Goal: Transaction & Acquisition: Purchase product/service

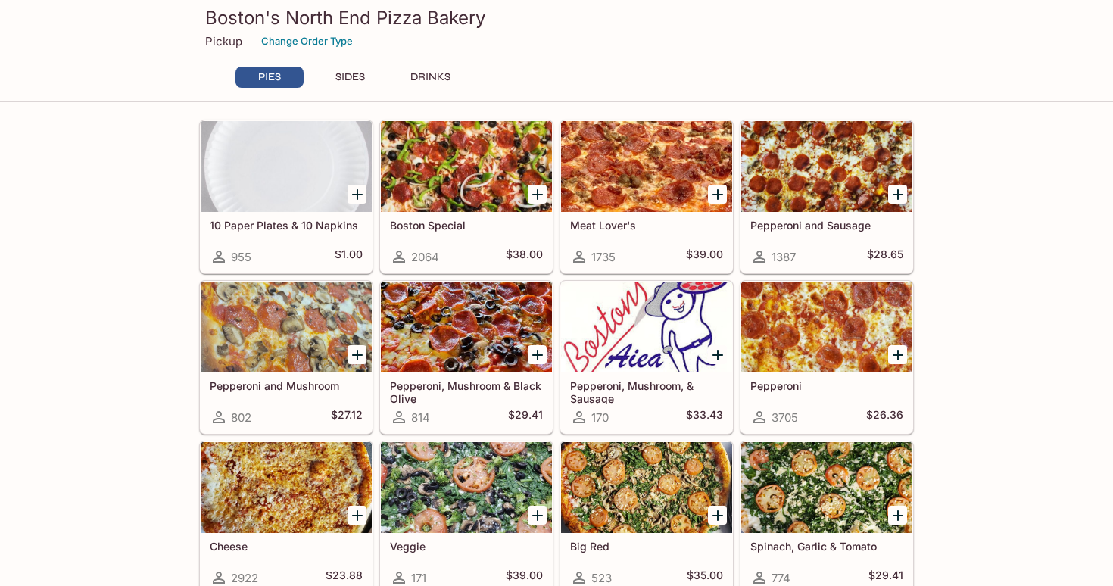
scroll to position [40, 0]
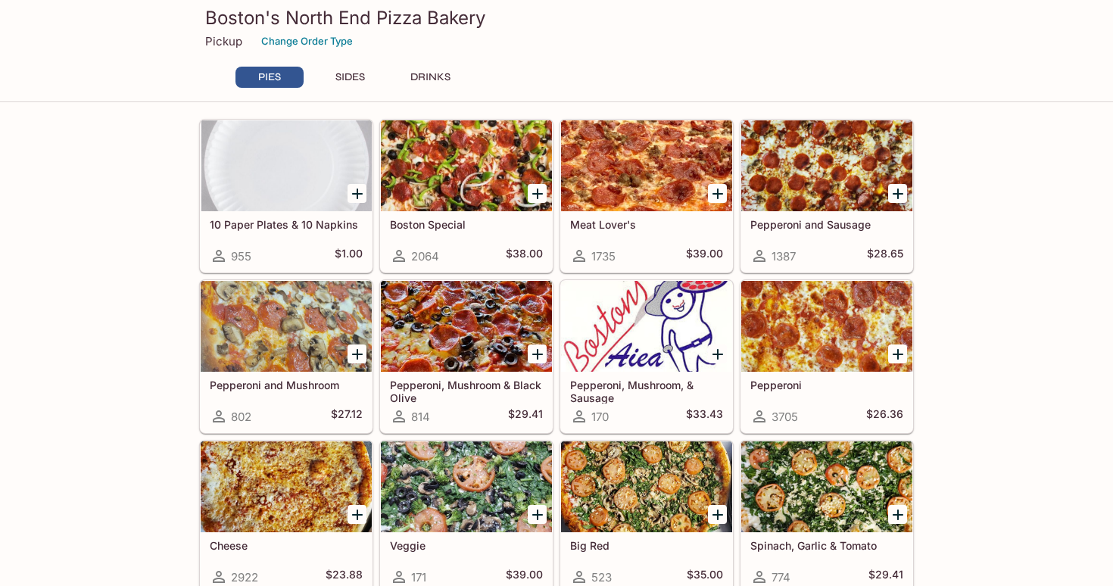
click at [897, 355] on icon "Add Pepperoni" at bounding box center [898, 354] width 11 height 11
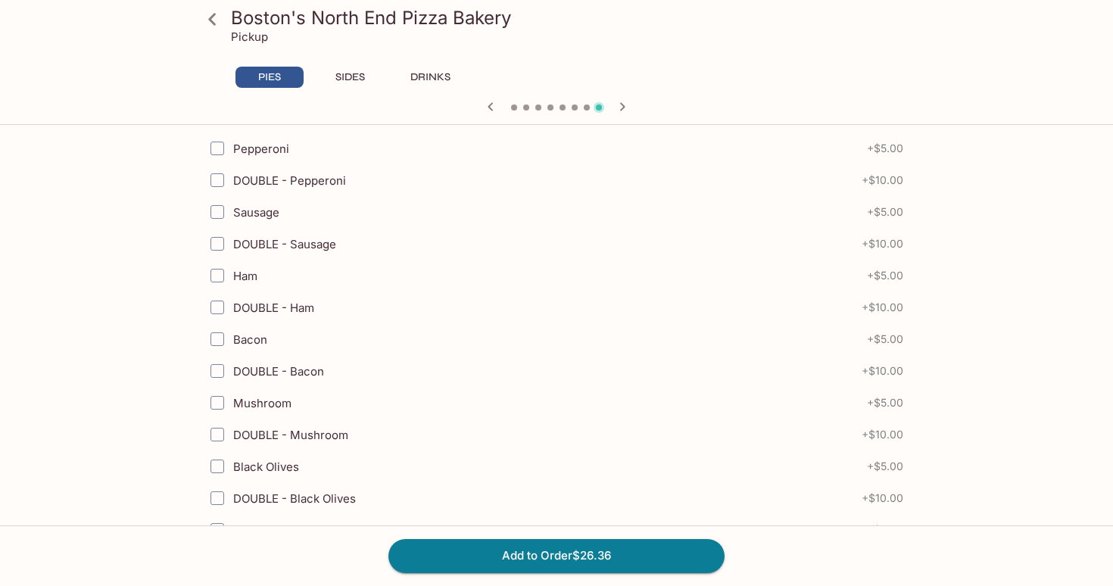
scroll to position [484, 0]
click at [223, 339] on input "Bacon" at bounding box center [217, 338] width 30 height 30
checkbox input "true"
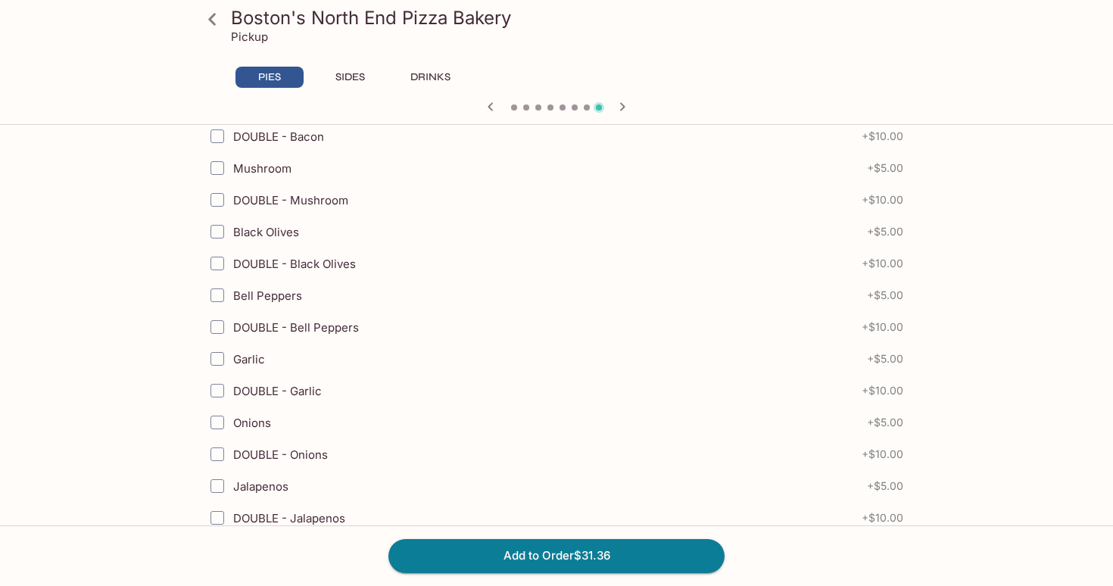
scroll to position [730, 0]
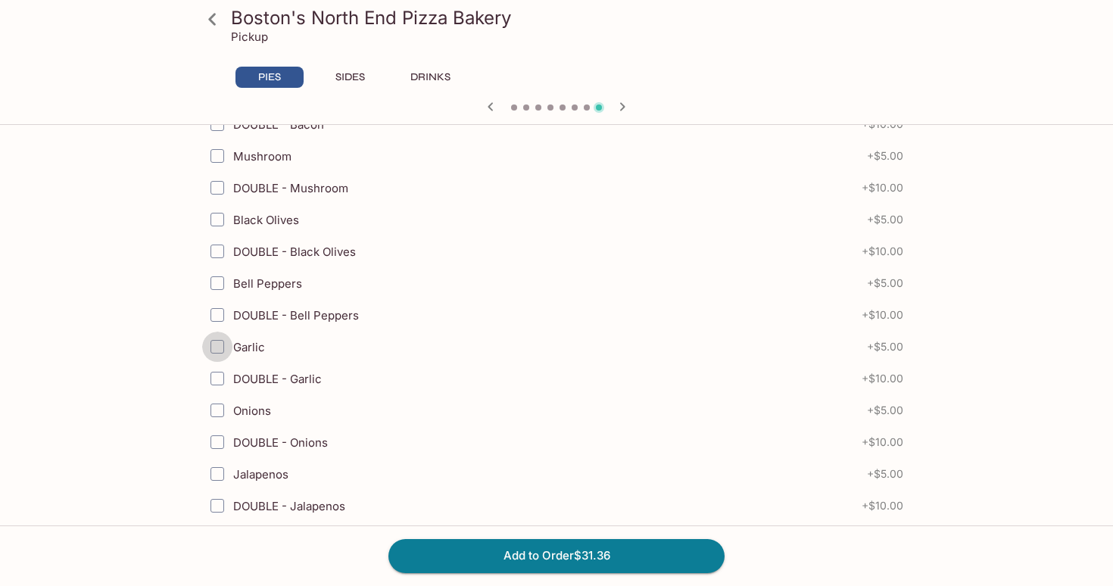
click at [222, 345] on input "Garlic" at bounding box center [217, 347] width 30 height 30
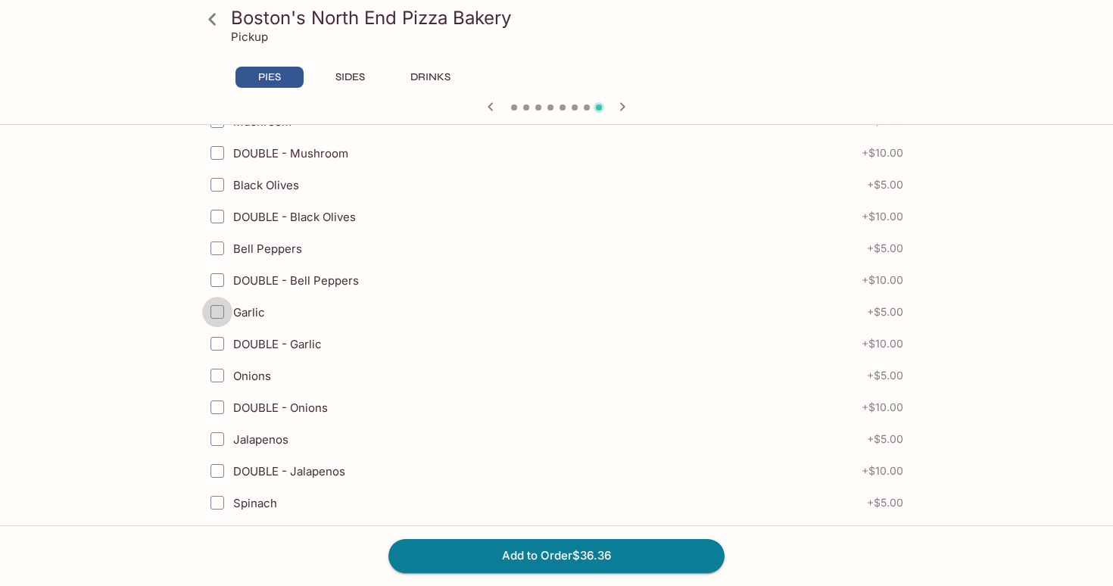
click at [216, 314] on input "Garlic" at bounding box center [217, 312] width 30 height 30
click at [220, 371] on input "Onions" at bounding box center [217, 375] width 30 height 30
checkbox input "true"
click at [211, 311] on input "Garlic" at bounding box center [217, 312] width 30 height 30
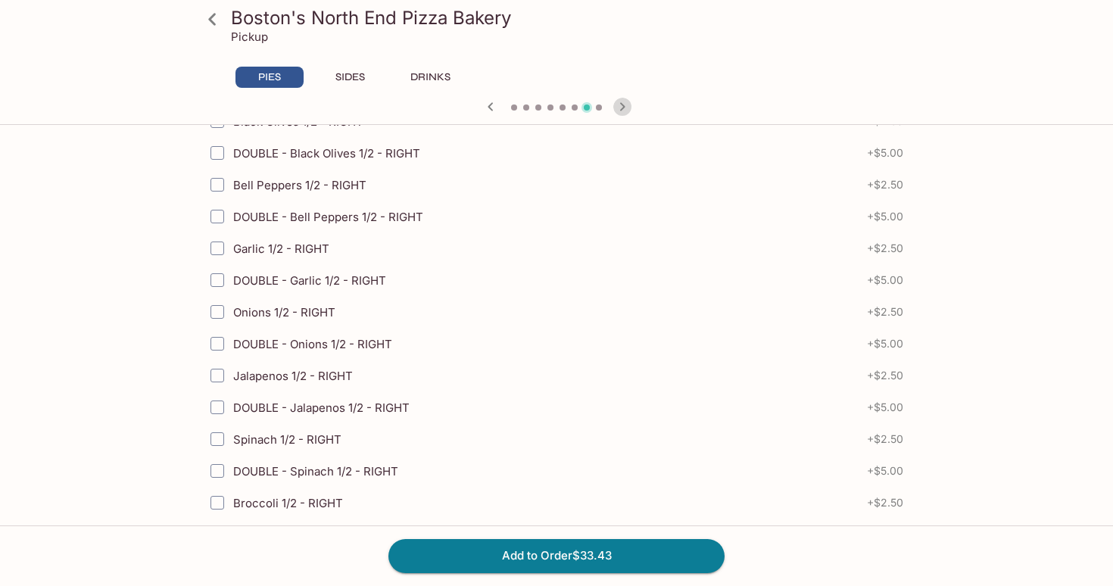
click at [623, 109] on icon "button" at bounding box center [622, 107] width 18 height 18
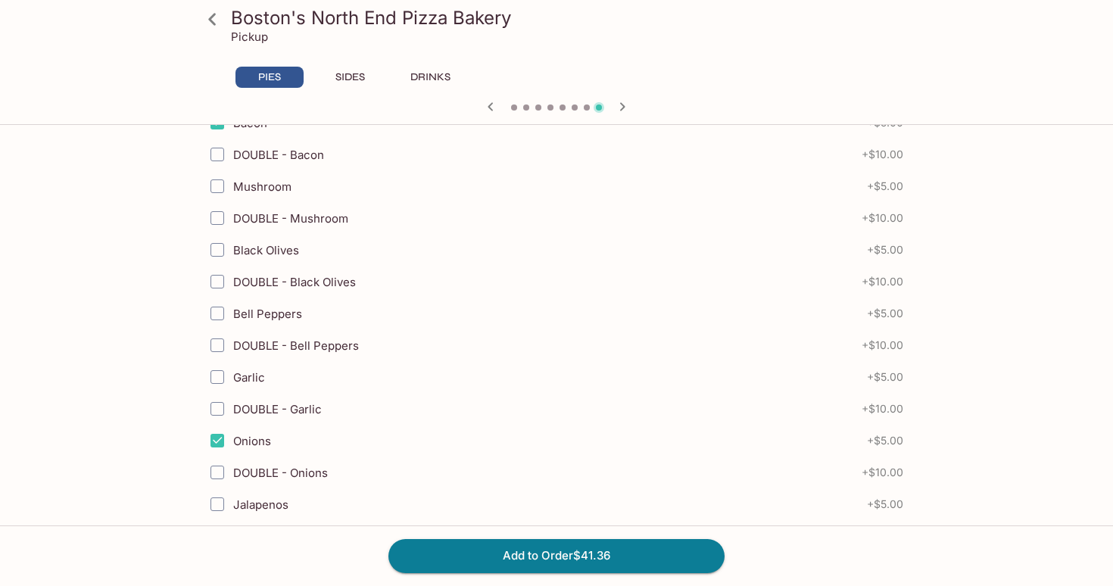
scroll to position [690, 0]
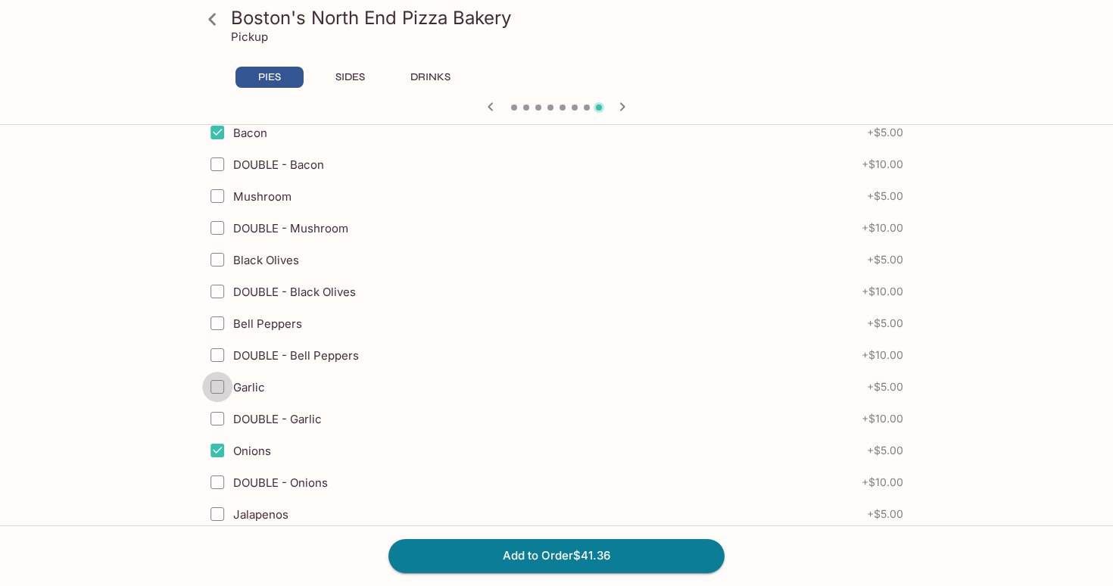
click at [220, 385] on input "Garlic" at bounding box center [217, 387] width 30 height 30
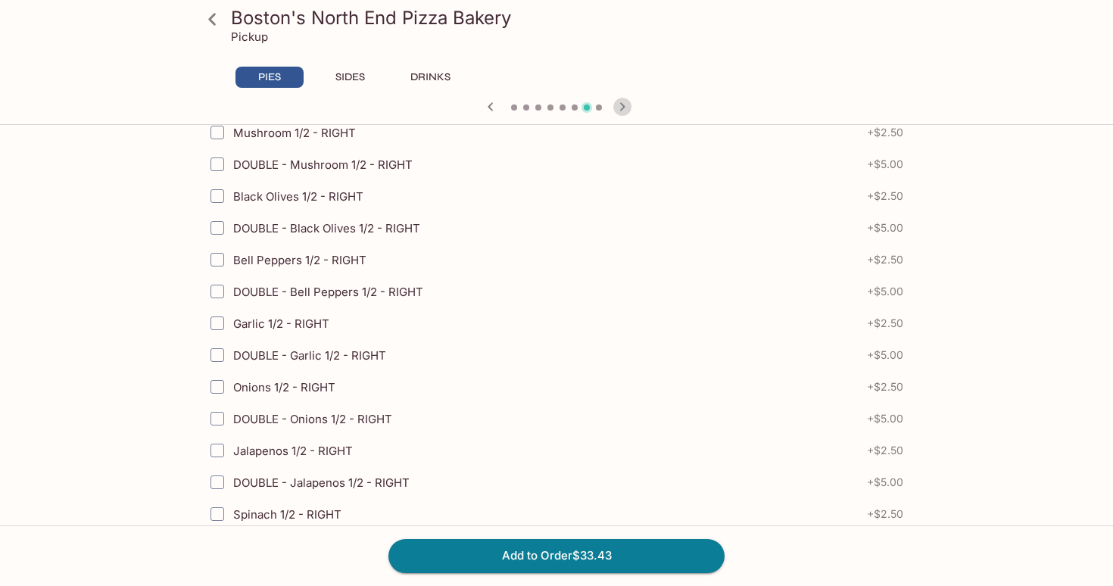
click at [623, 103] on icon "button" at bounding box center [622, 107] width 18 height 18
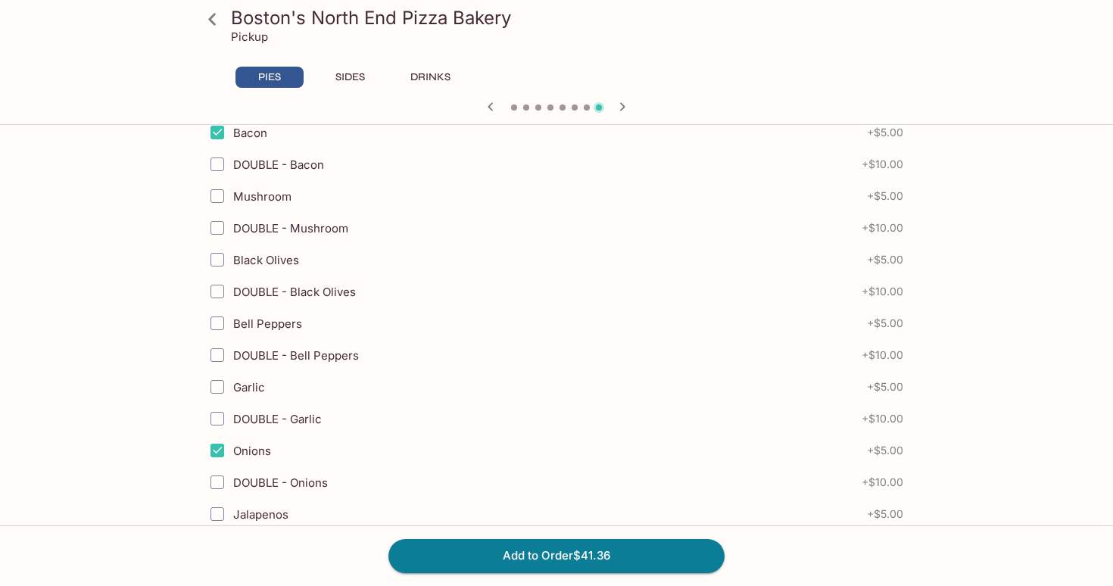
click at [224, 388] on input "Garlic" at bounding box center [217, 387] width 30 height 30
drag, startPoint x: 223, startPoint y: 388, endPoint x: 236, endPoint y: 388, distance: 12.1
click at [232, 388] on input "Garlic" at bounding box center [217, 387] width 30 height 30
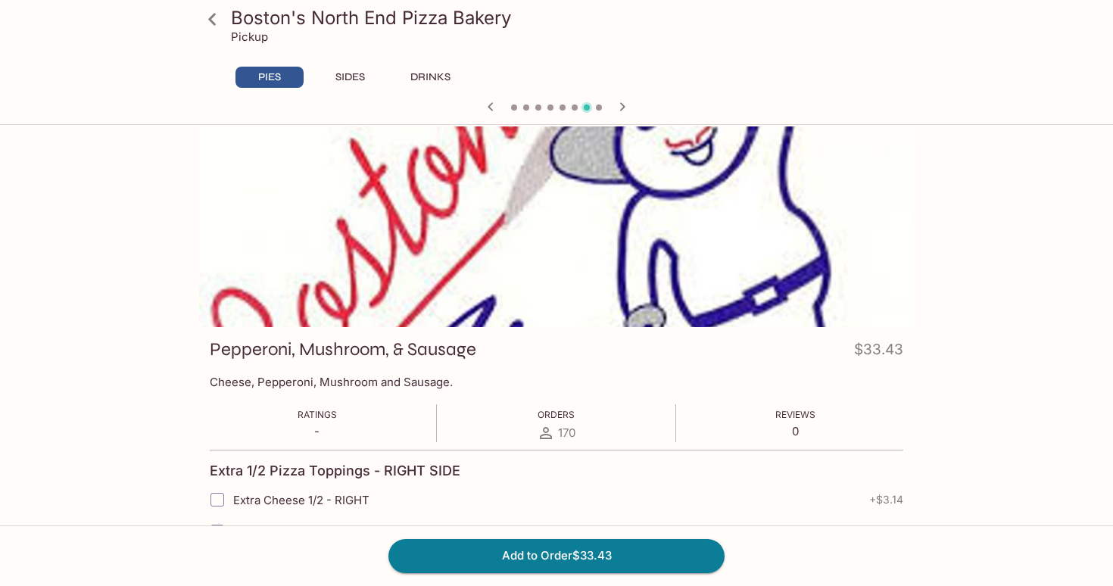
scroll to position [0, 0]
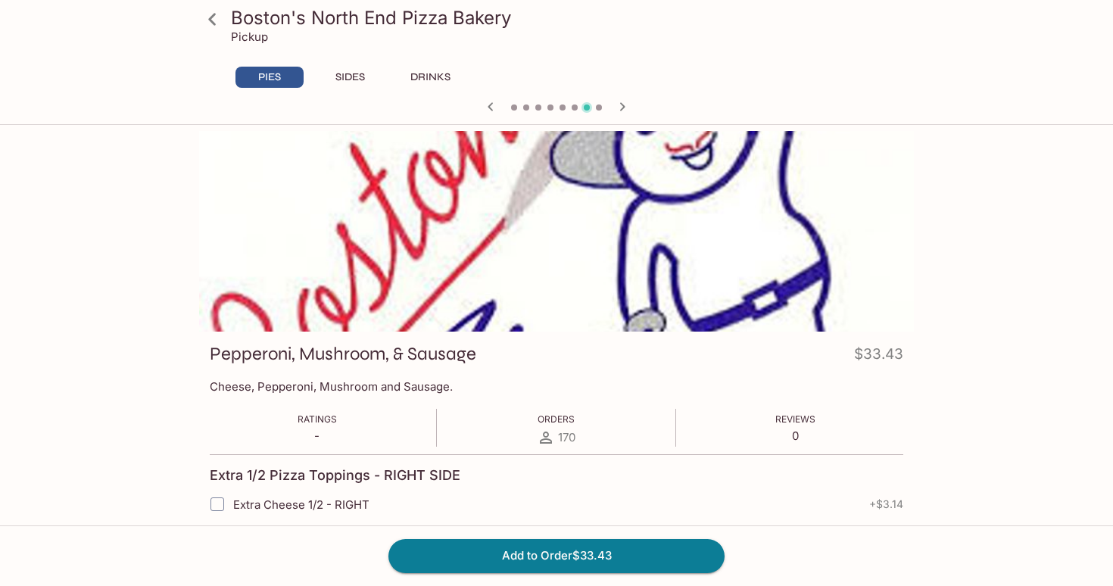
click at [631, 108] on icon "button" at bounding box center [622, 107] width 18 height 18
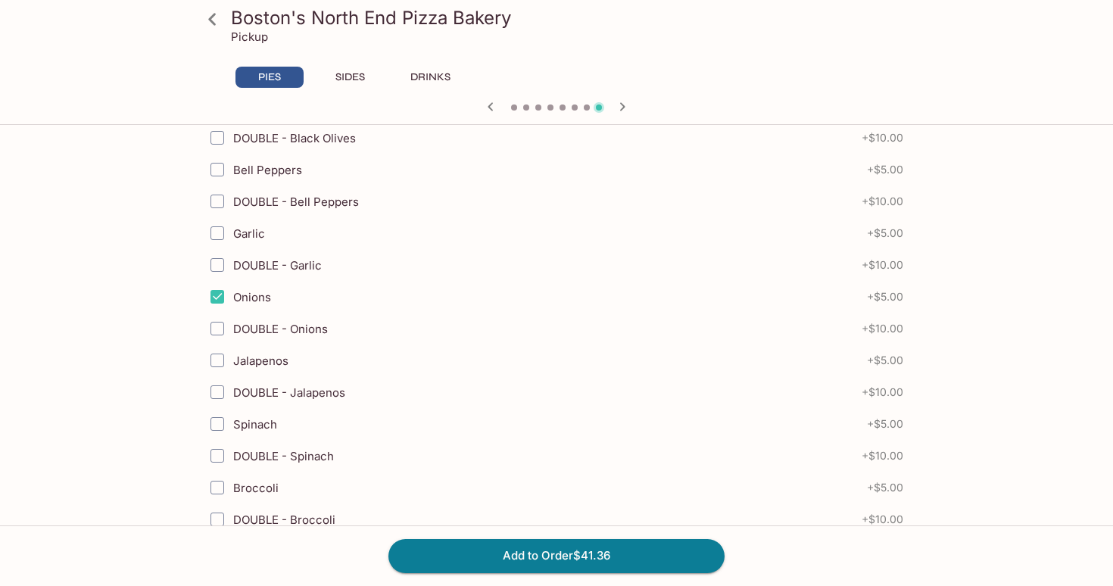
scroll to position [838, 0]
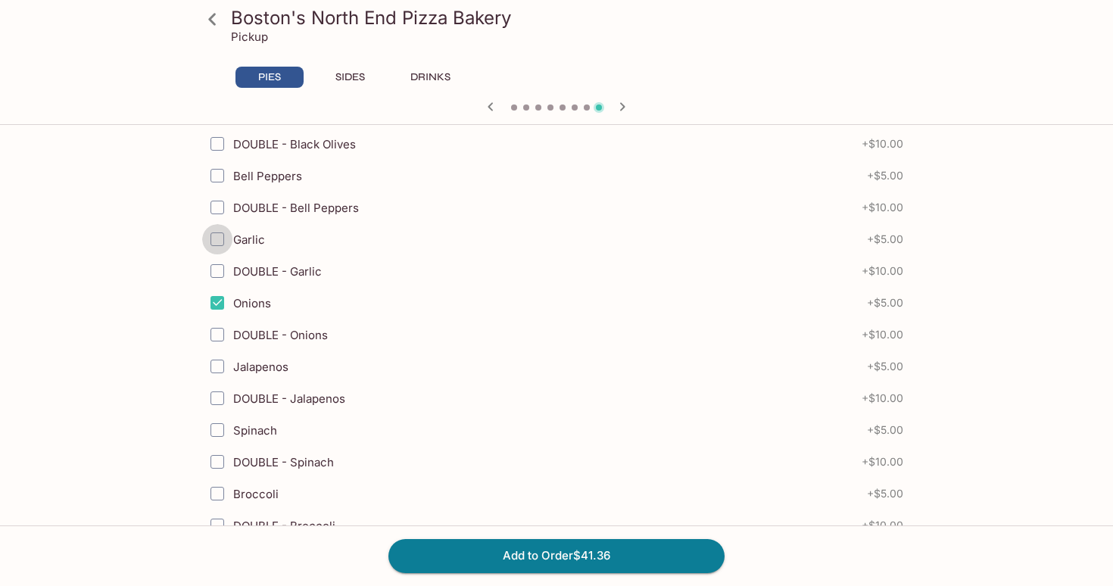
click at [224, 241] on input "Garlic" at bounding box center [217, 239] width 30 height 30
click at [263, 241] on span "Garlic" at bounding box center [249, 240] width 32 height 14
click at [233, 241] on input "Garlic" at bounding box center [217, 239] width 30 height 30
checkbox input "true"
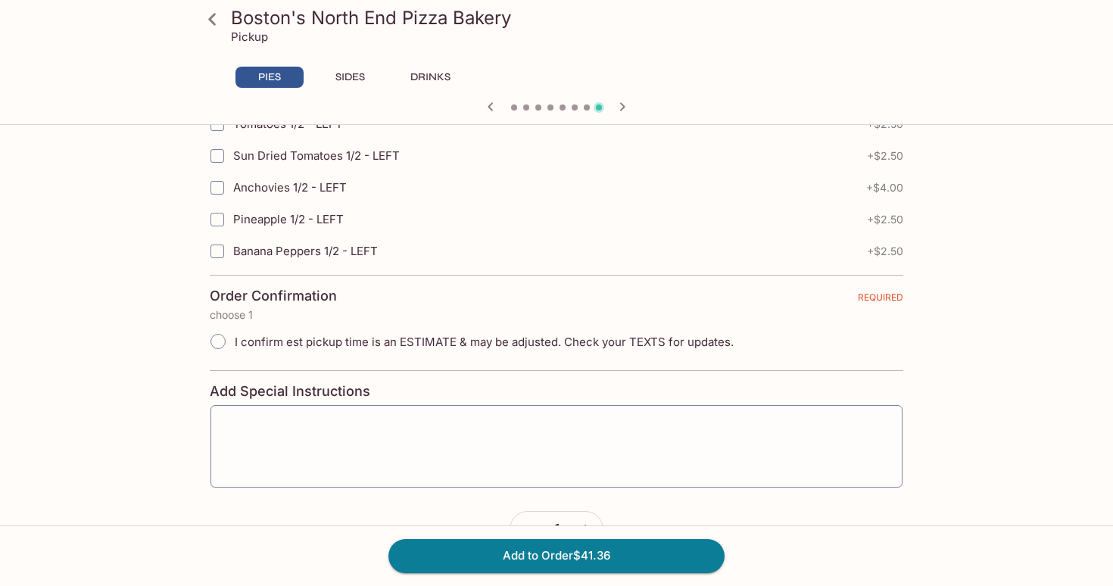
scroll to position [3435, 0]
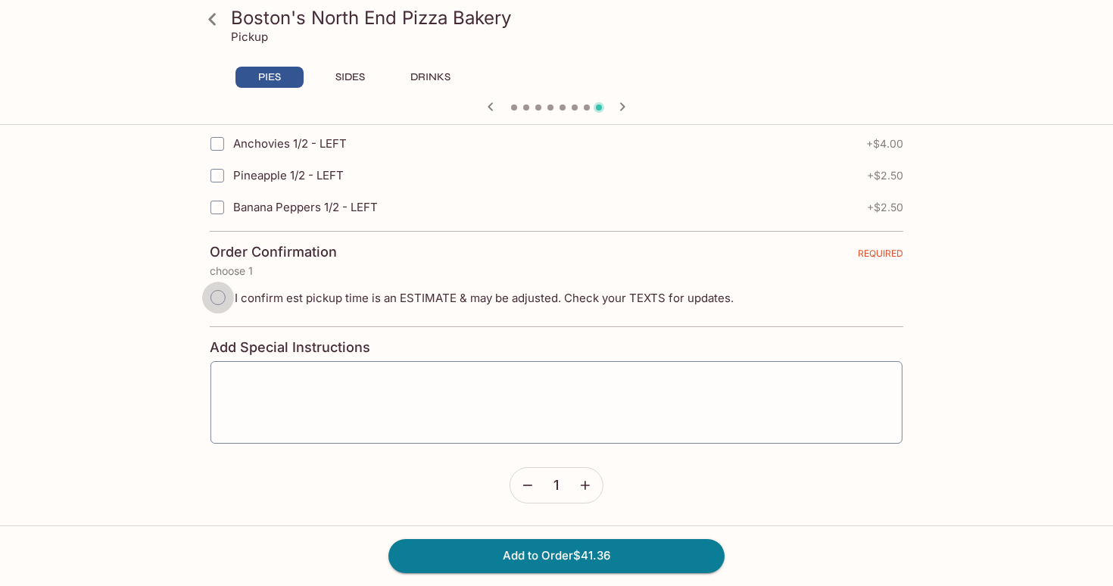
click at [222, 304] on input "I confirm est pickup time is an ESTIMATE & may be adjusted. Check your TEXTS fo…" at bounding box center [218, 298] width 32 height 32
click at [273, 299] on span "I confirm est pickup time is an ESTIMATE & may be adjusted. Check your TEXTS fo…" at bounding box center [484, 298] width 499 height 14
click at [234, 299] on input "I confirm est pickup time is an ESTIMATE & may be adjusted. Check your TEXTS fo…" at bounding box center [218, 298] width 32 height 32
radio input "true"
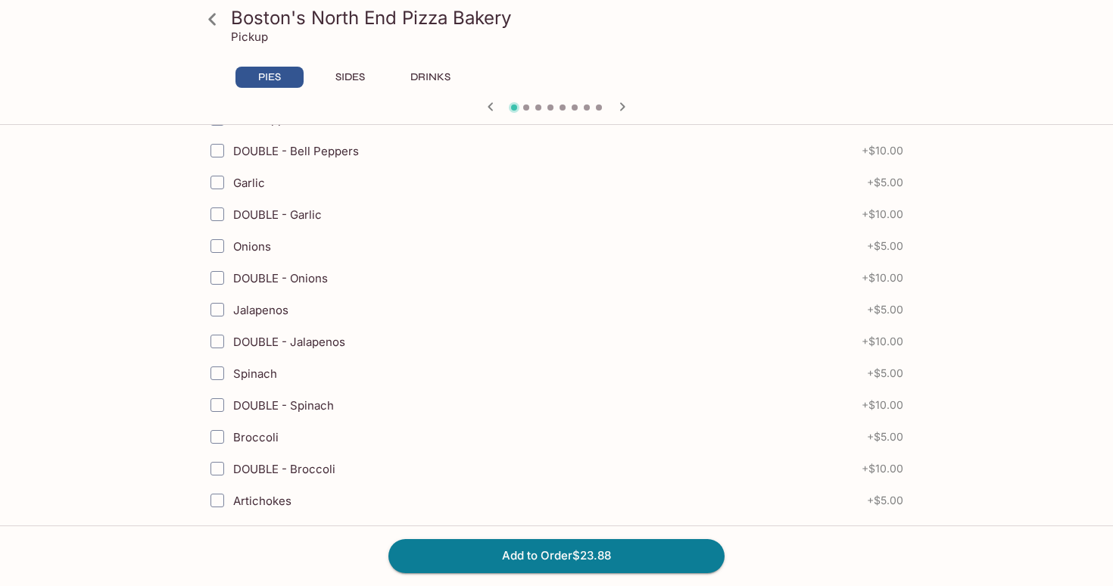
scroll to position [0, 0]
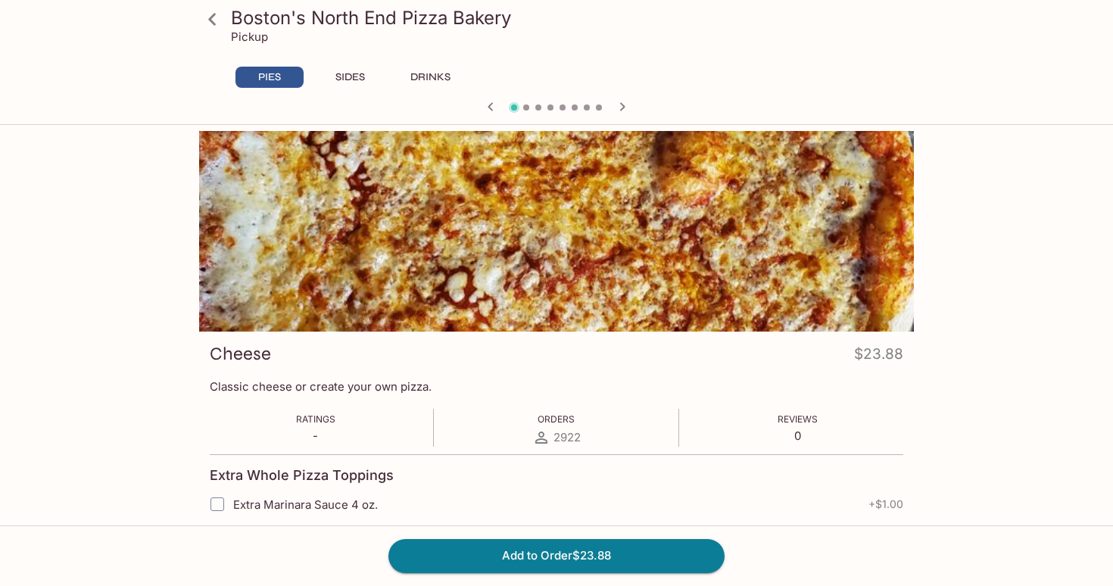
scroll to position [36, 0]
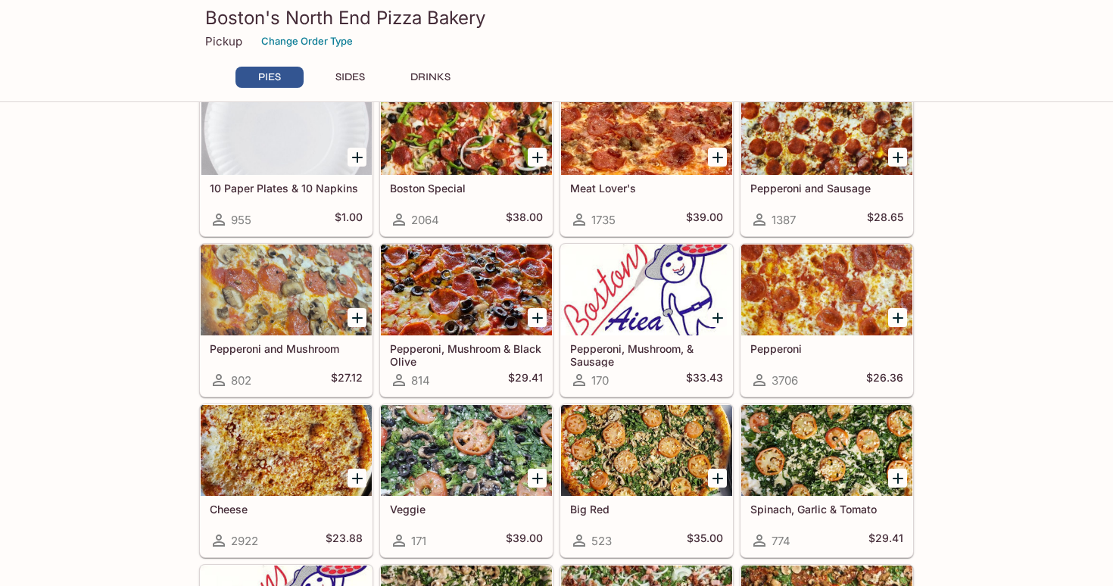
scroll to position [77, 0]
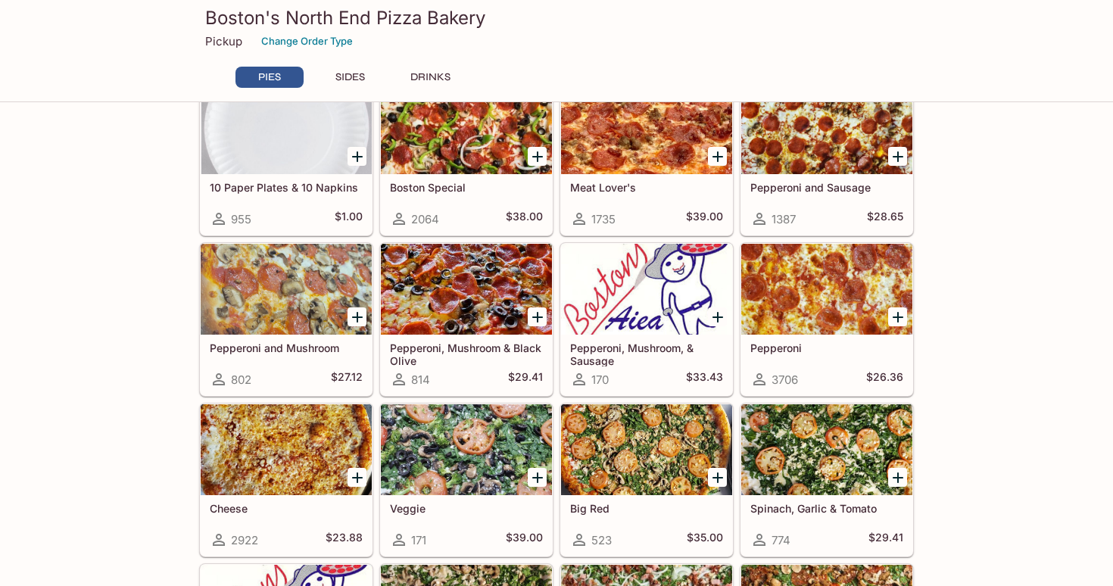
click at [904, 319] on icon "Add Pepperoni" at bounding box center [898, 317] width 18 height 18
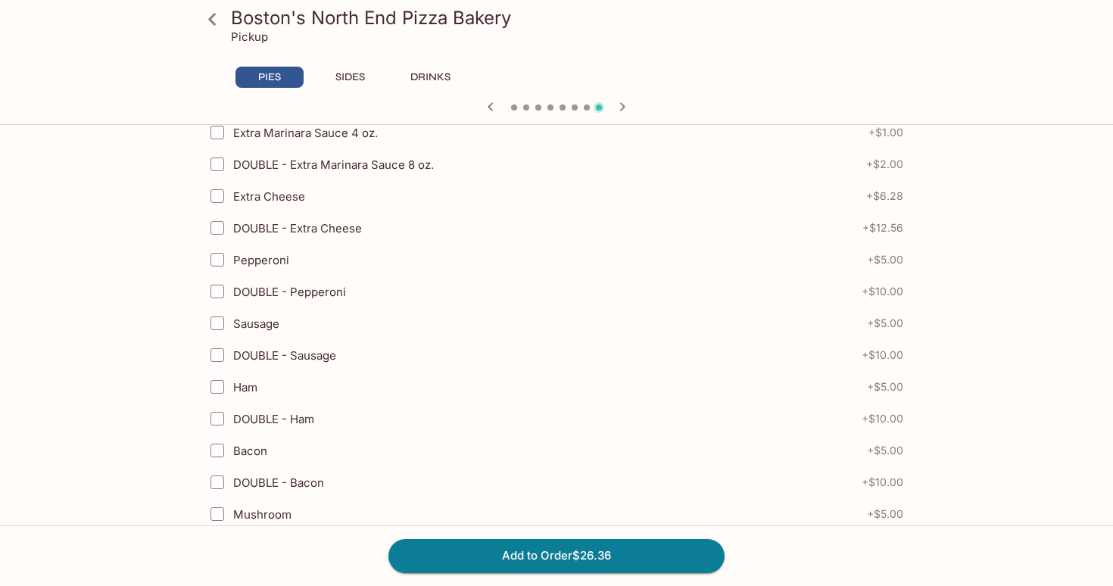
scroll to position [368, 0]
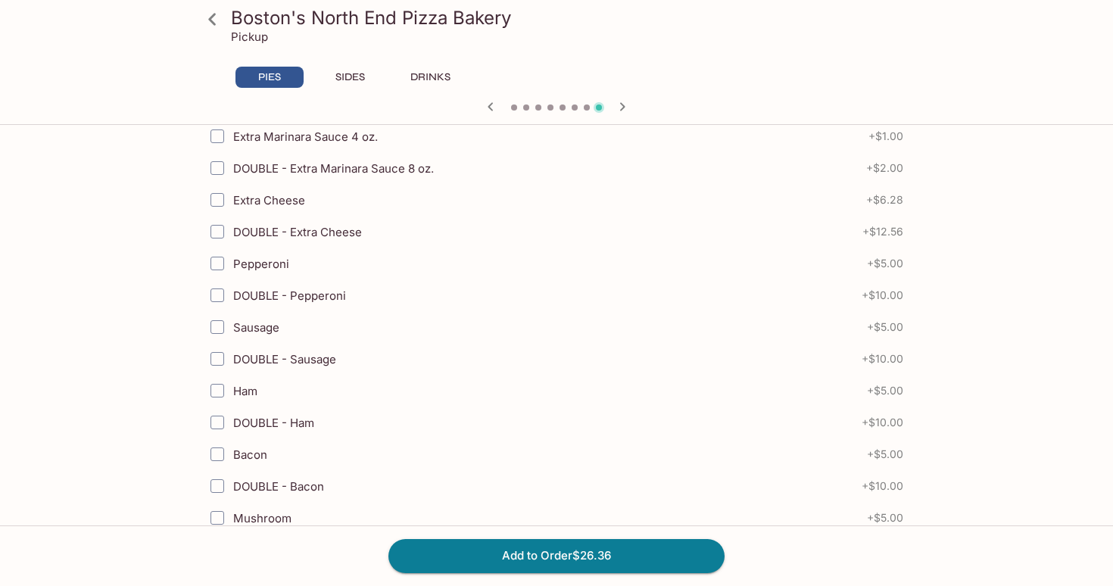
click at [248, 453] on span "Bacon" at bounding box center [250, 455] width 34 height 14
click at [233, 453] on input "Bacon" at bounding box center [217, 454] width 30 height 30
checkbox input "true"
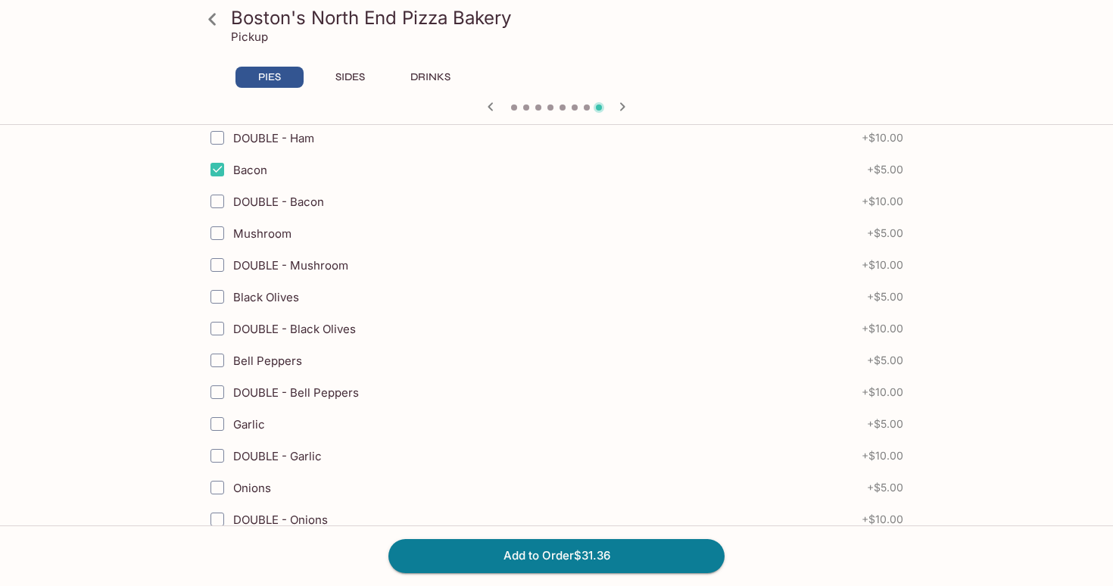
scroll to position [654, 0]
click at [261, 425] on span "Garlic" at bounding box center [249, 424] width 32 height 14
click at [233, 425] on input "Garlic" at bounding box center [217, 423] width 30 height 30
checkbox input "true"
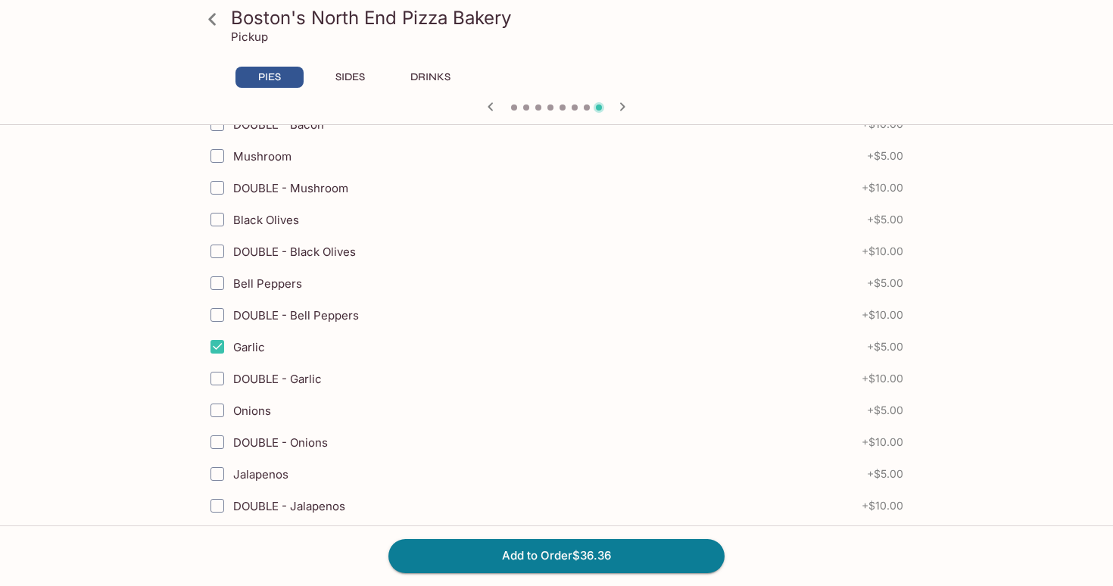
scroll to position [732, 0]
click at [261, 410] on span "Onions" at bounding box center [252, 409] width 38 height 14
click at [233, 410] on input "Onions" at bounding box center [217, 409] width 30 height 30
checkbox input "true"
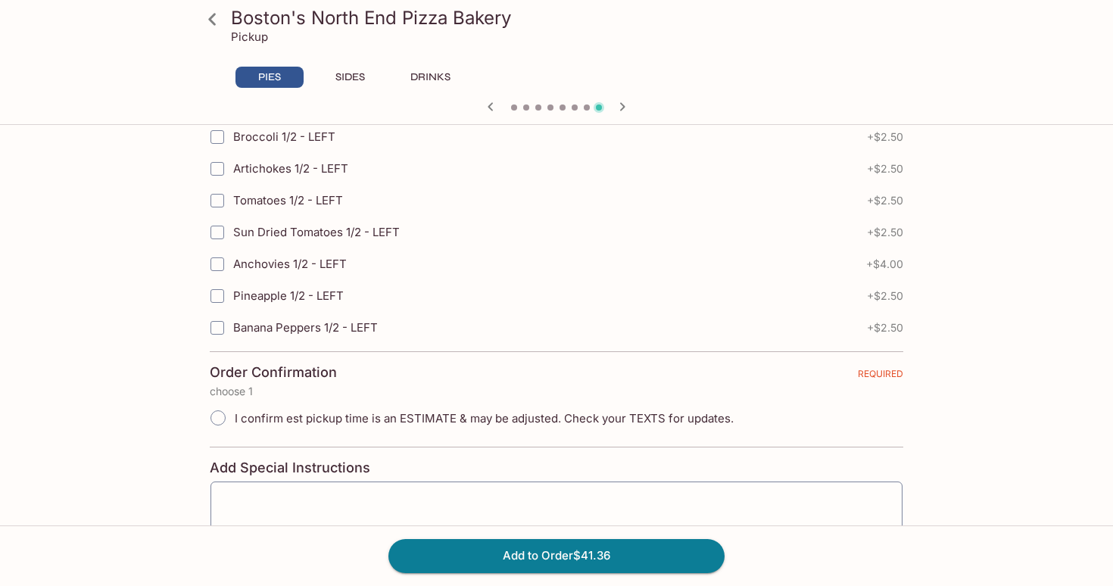
scroll to position [3435, 0]
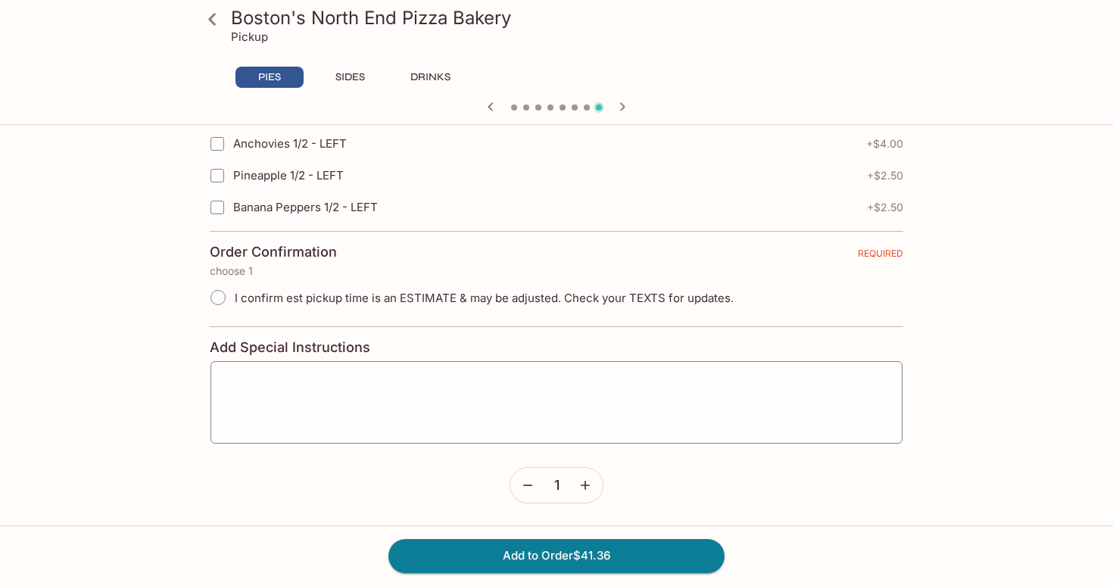
click at [318, 297] on span "I confirm est pickup time is an ESTIMATE & may be adjusted. Check your TEXTS fo…" at bounding box center [484, 298] width 499 height 14
click at [234, 297] on input "I confirm est pickup time is an ESTIMATE & may be adjusted. Check your TEXTS fo…" at bounding box center [218, 298] width 32 height 32
radio input "true"
click at [486, 557] on button "Add to Order $41.36" at bounding box center [557, 555] width 336 height 33
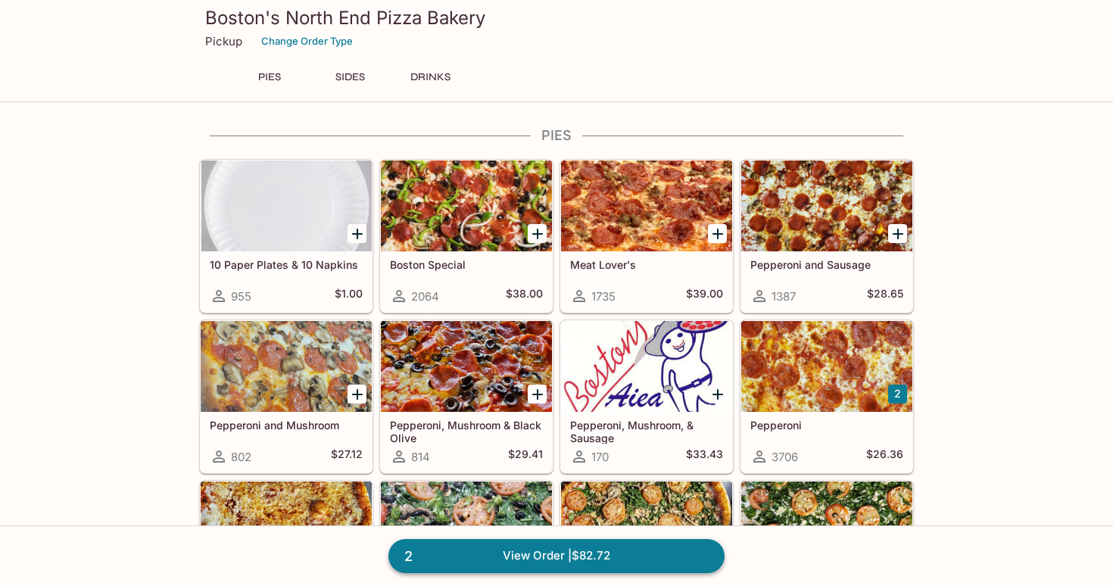
click at [569, 554] on link "2 View Order | $82.72" at bounding box center [557, 555] width 336 height 33
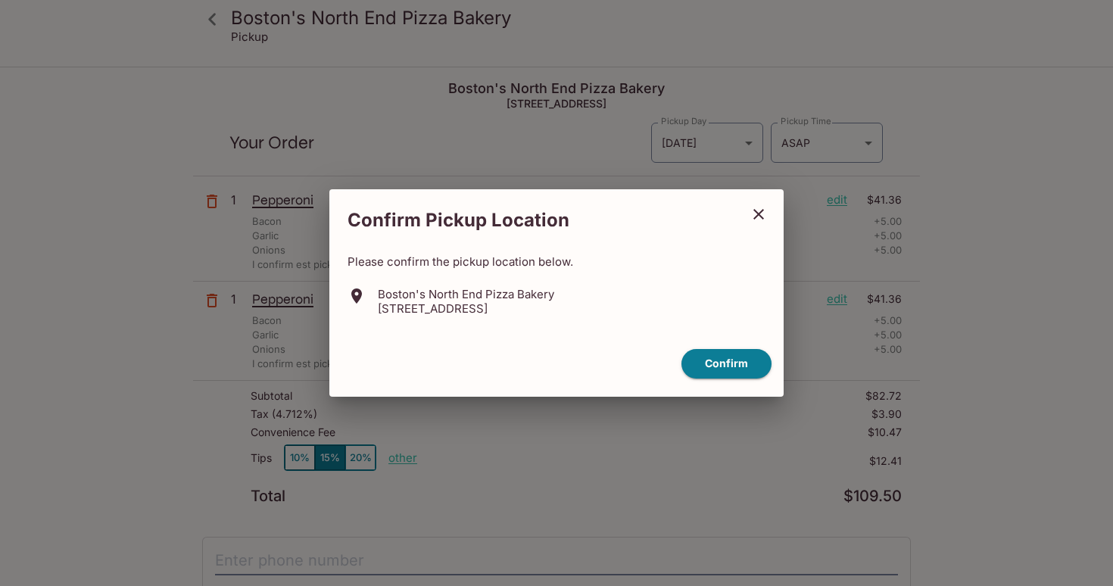
click at [554, 308] on p "[STREET_ADDRESS]" at bounding box center [466, 308] width 176 height 14
click at [697, 373] on button "Confirm" at bounding box center [727, 364] width 90 height 30
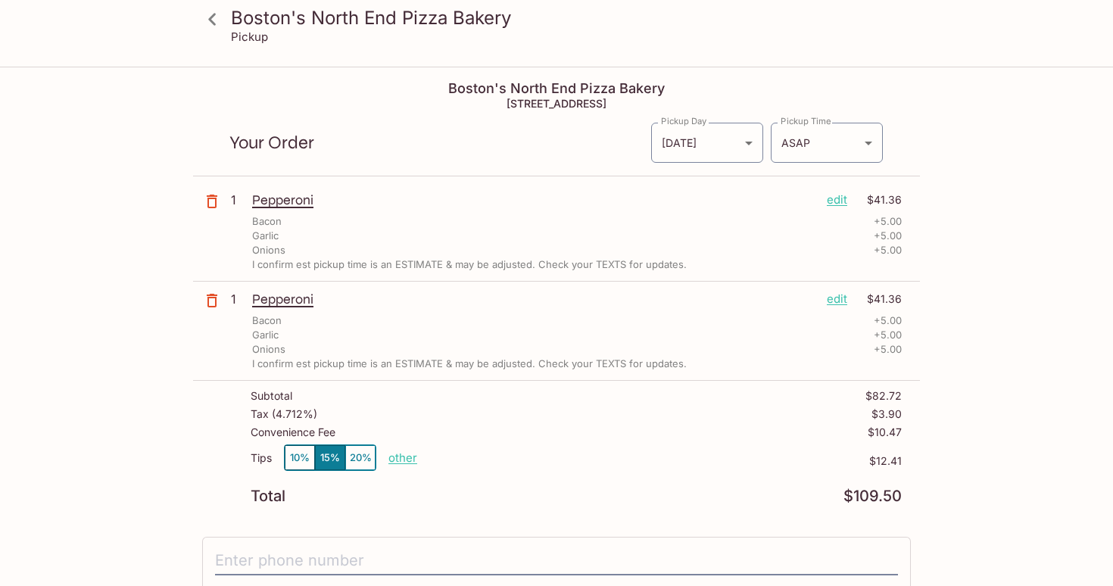
click at [211, 302] on icon "button" at bounding box center [212, 301] width 18 height 18
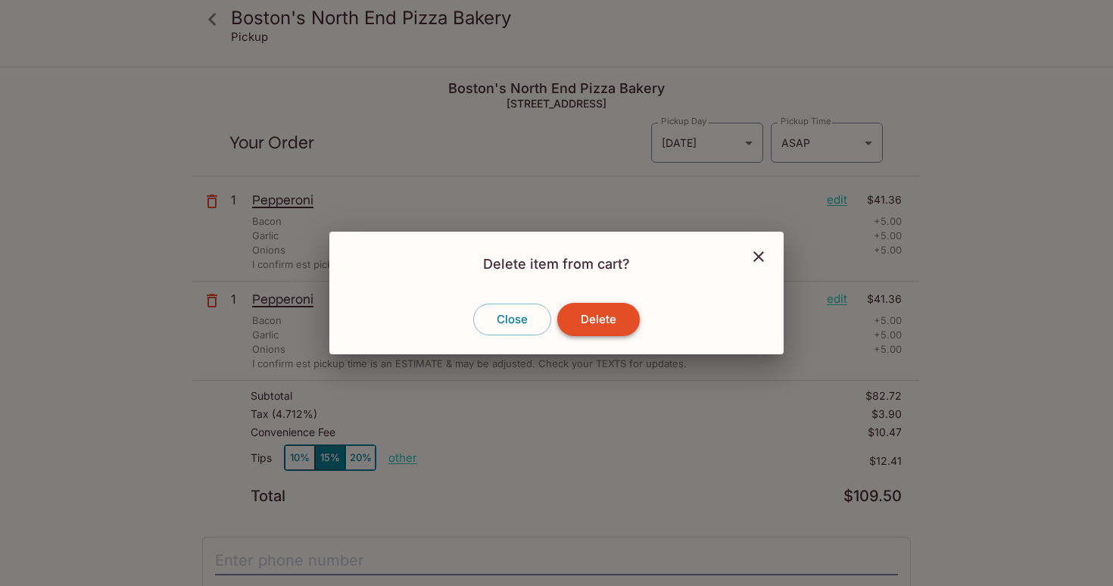
click at [588, 325] on button "Delete" at bounding box center [598, 319] width 83 height 33
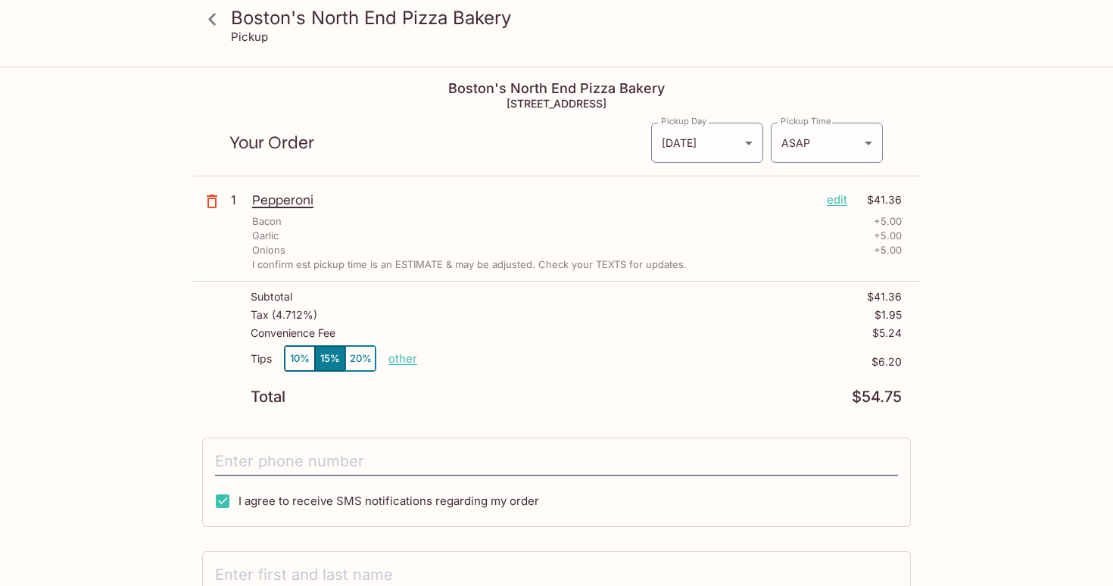
click at [214, 19] on icon at bounding box center [212, 19] width 27 height 27
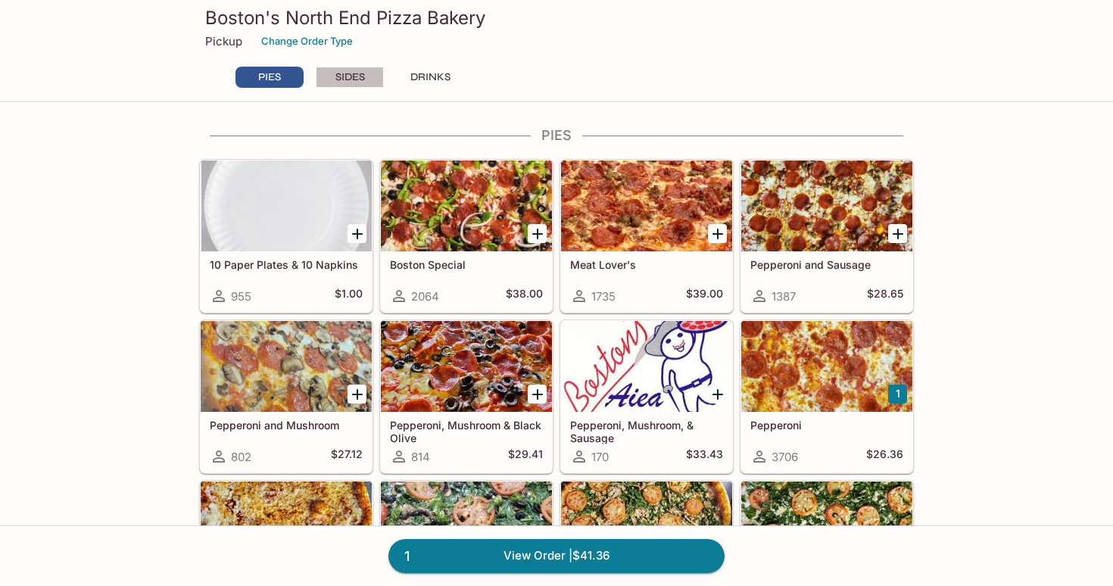
click at [360, 85] on button "SIDES" at bounding box center [350, 77] width 68 height 21
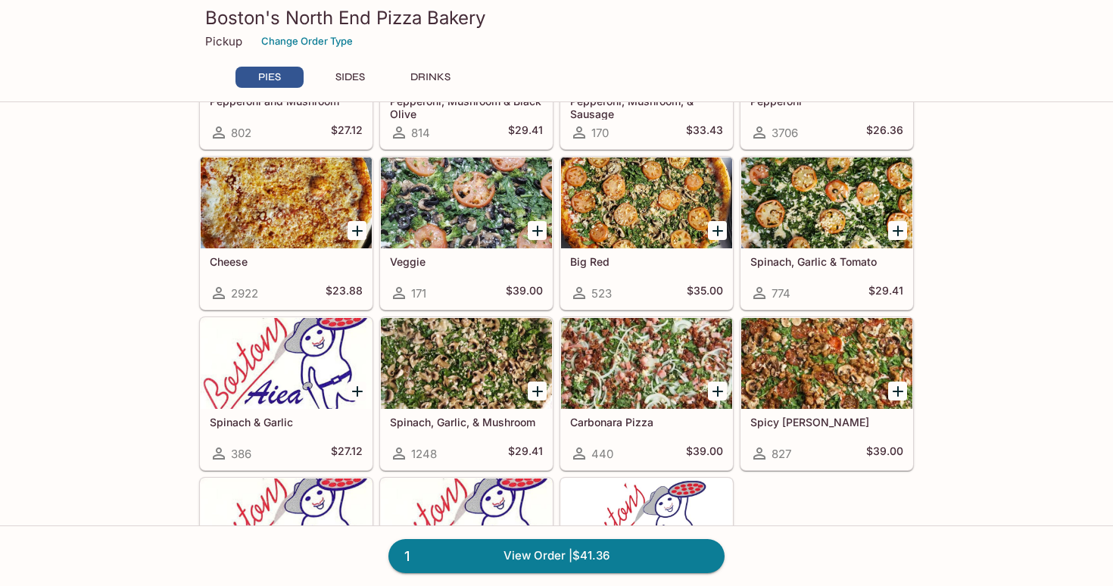
scroll to position [264, 0]
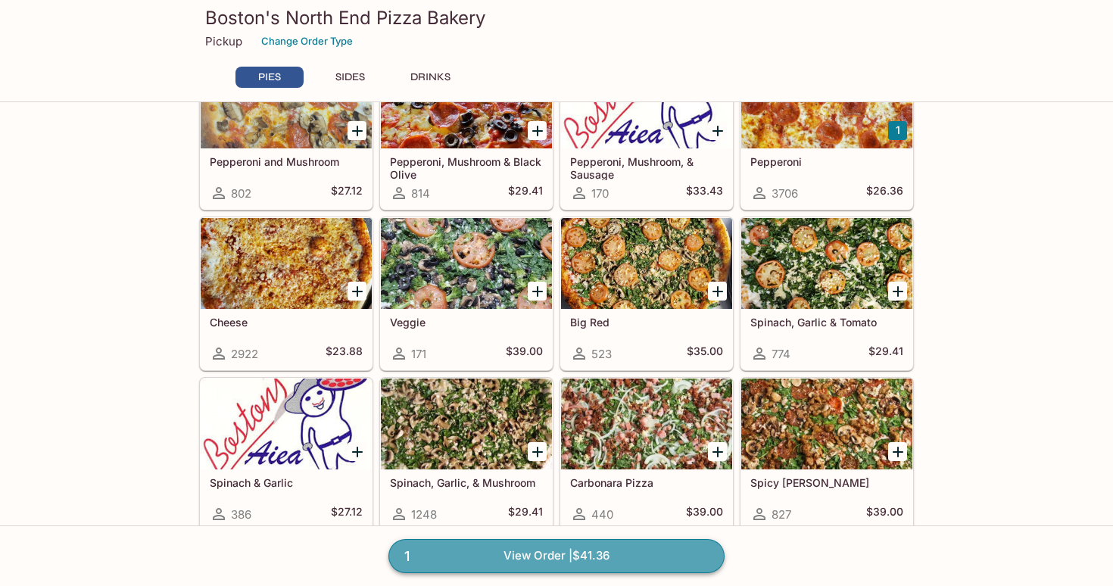
click at [584, 562] on link "1 View Order | $41.36" at bounding box center [557, 555] width 336 height 33
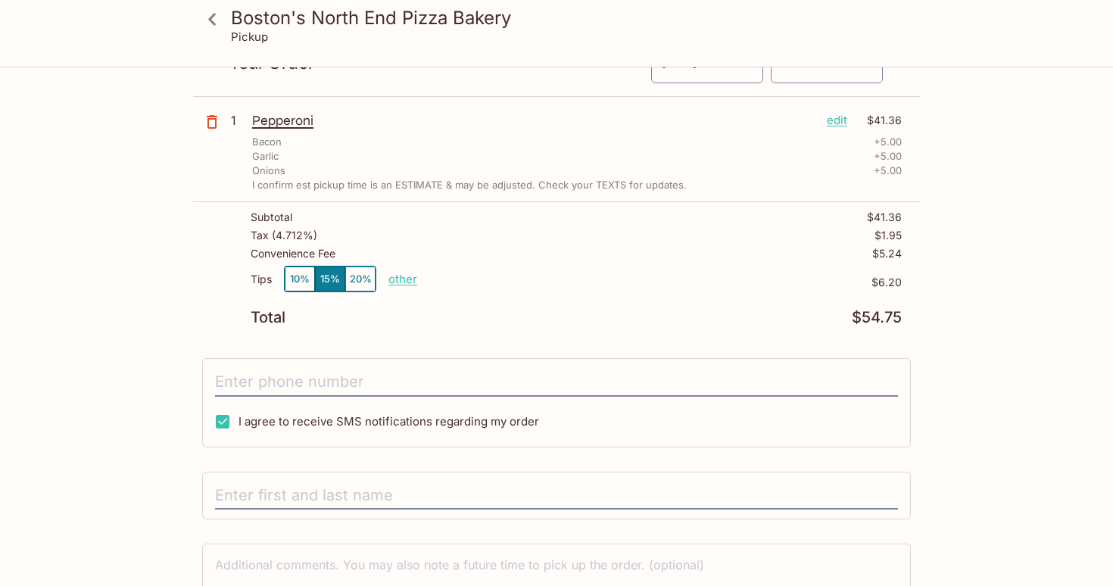
scroll to position [81, 0]
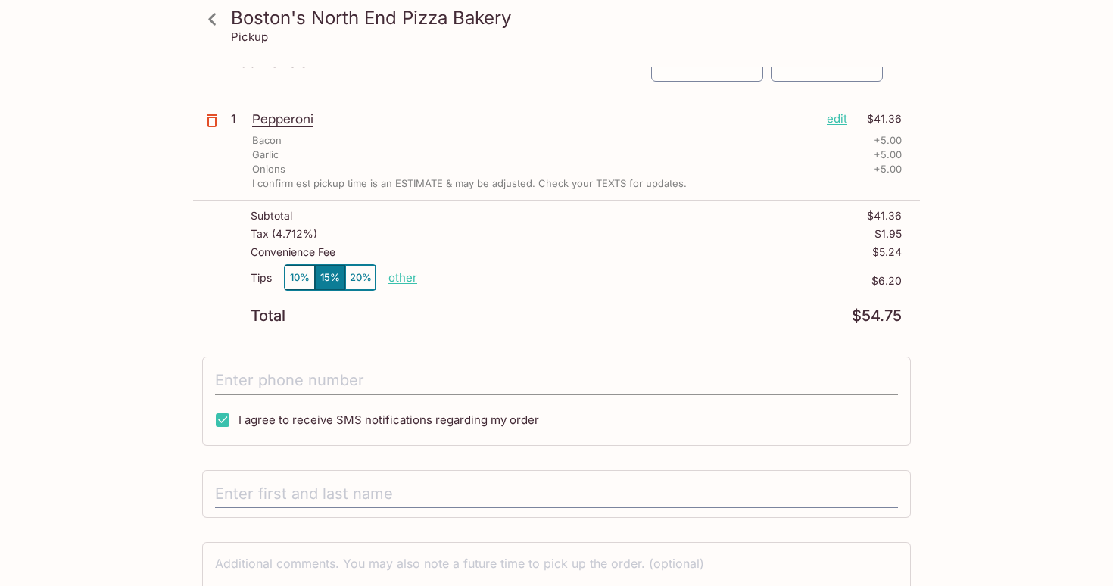
click at [599, 382] on input "tel" at bounding box center [556, 381] width 683 height 29
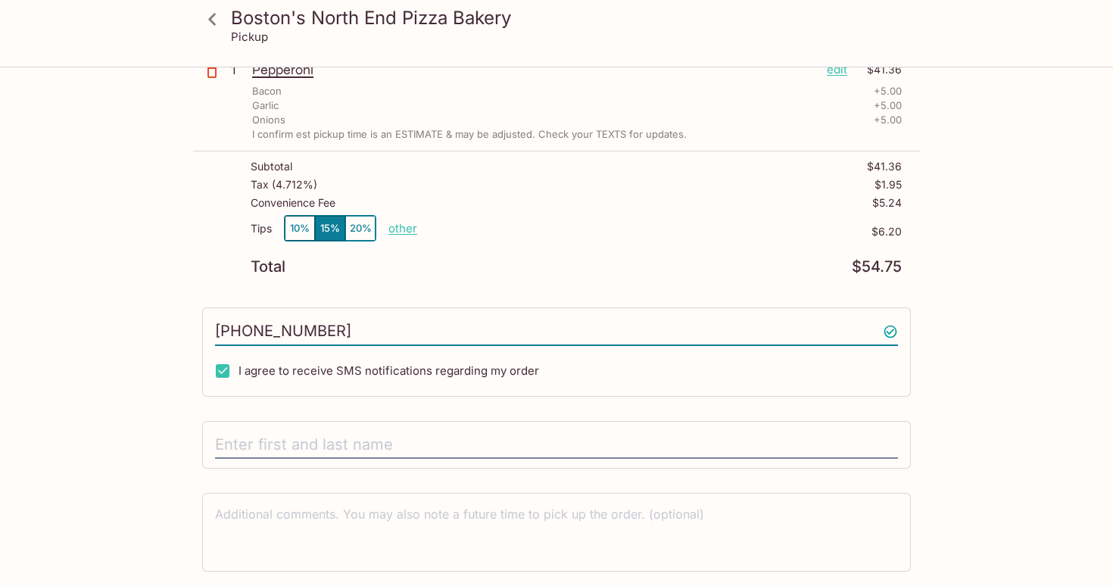
scroll to position [134, 0]
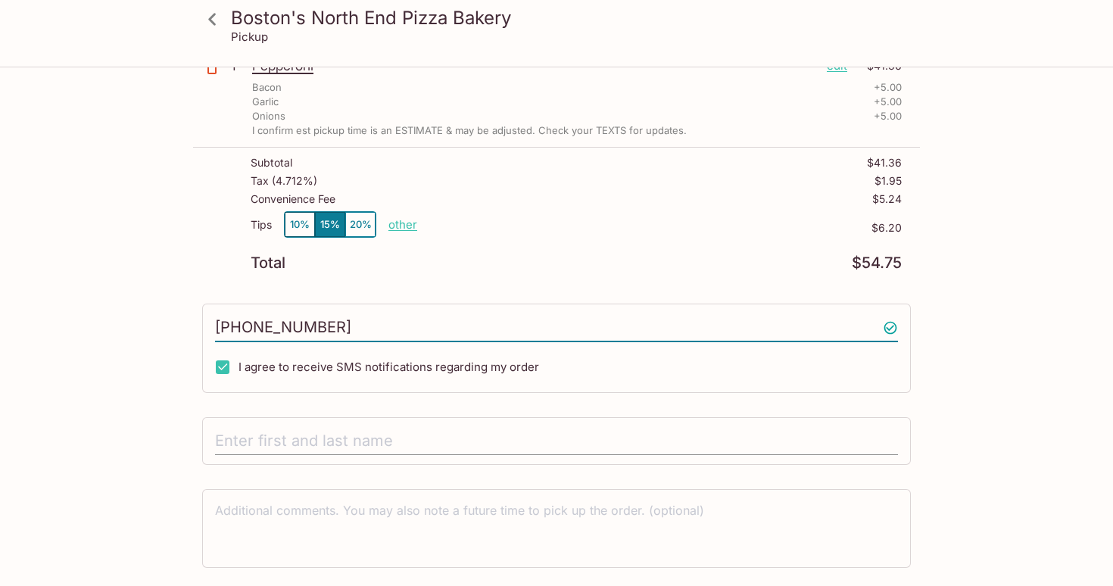
type input "[PHONE_NUMBER]"
click at [419, 448] on input "text" at bounding box center [556, 441] width 683 height 29
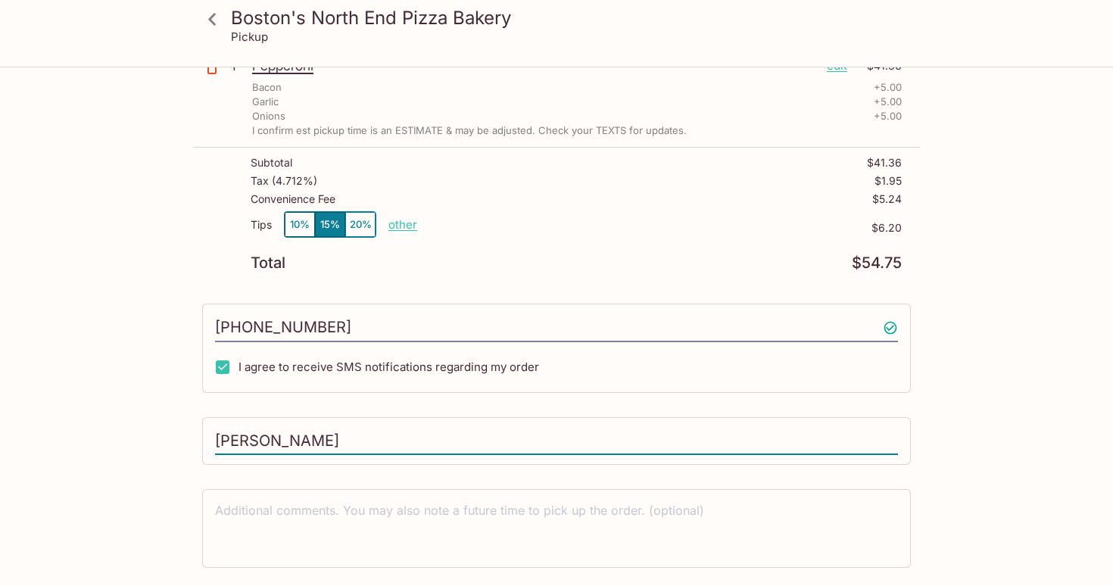
scroll to position [178, 0]
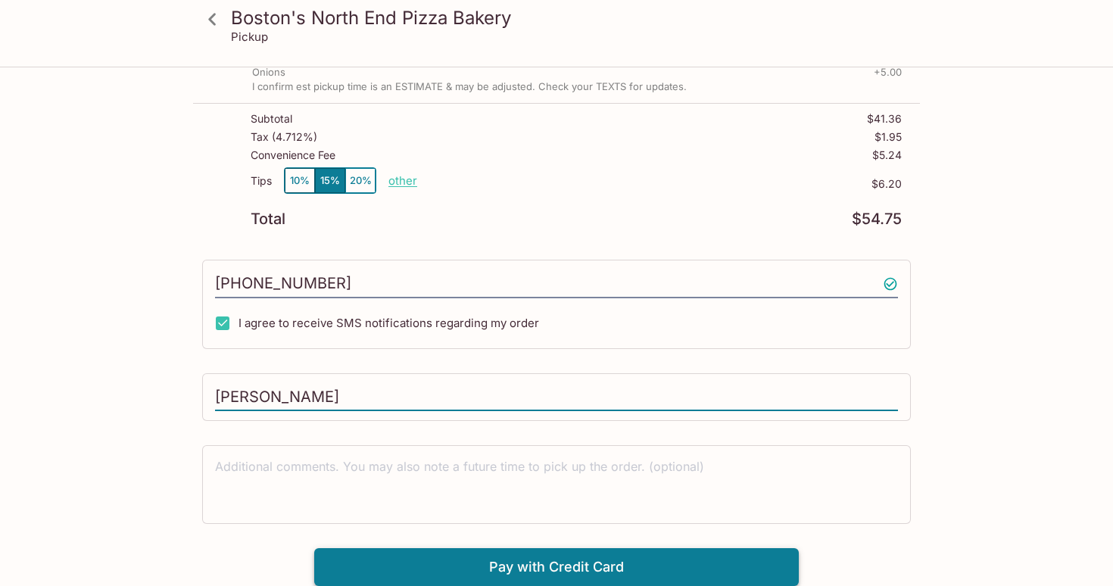
type input "[PERSON_NAME]"
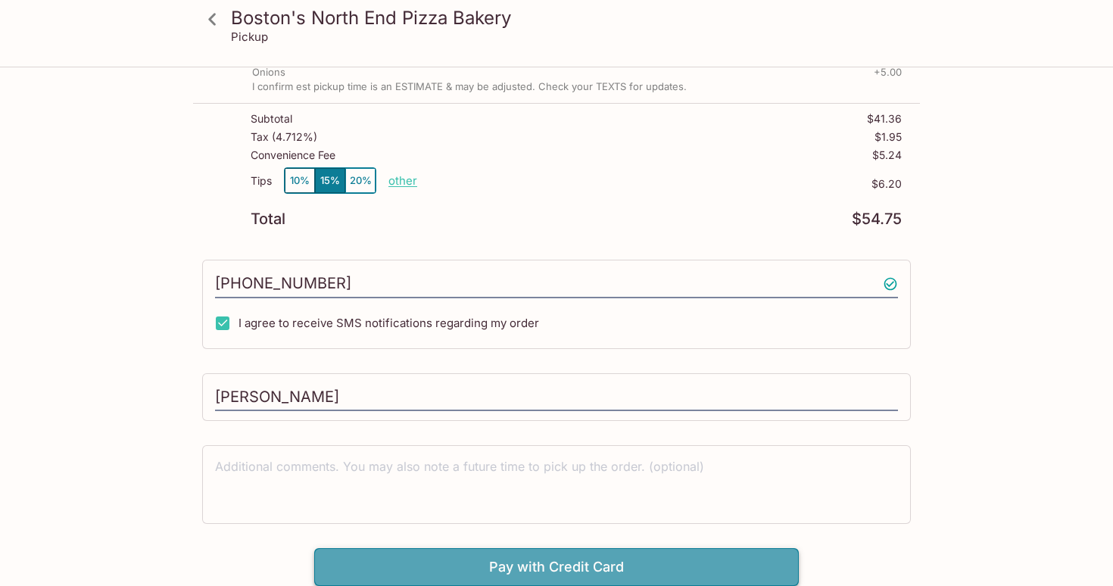
click at [495, 559] on button "Pay with Credit Card" at bounding box center [556, 567] width 485 height 38
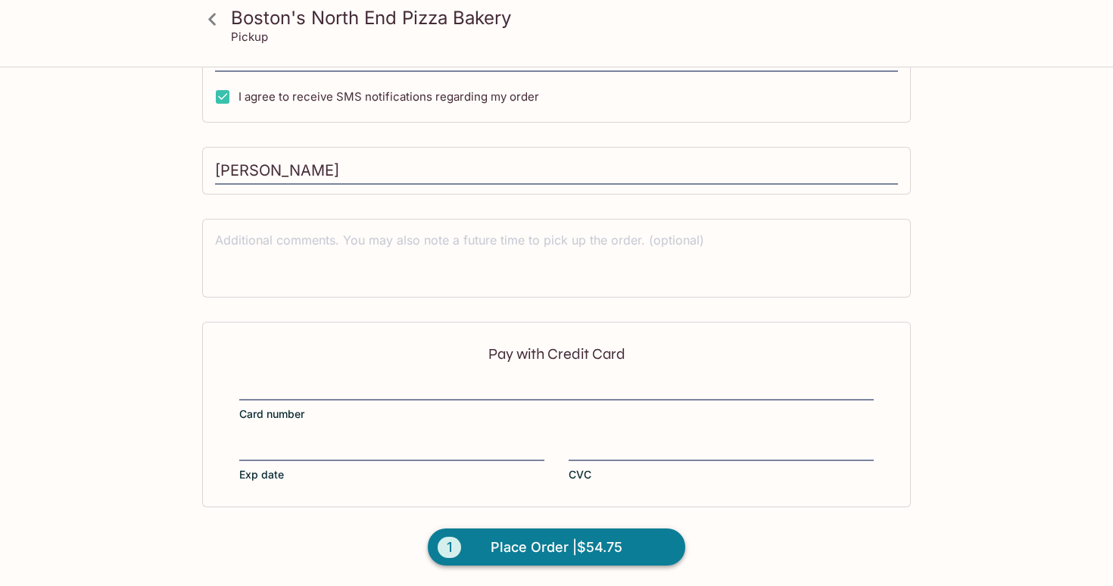
scroll to position [405, 0]
click at [630, 439] on div at bounding box center [721, 449] width 305 height 21
click at [630, 440] on input "CVC" at bounding box center [721, 440] width 305 height 1
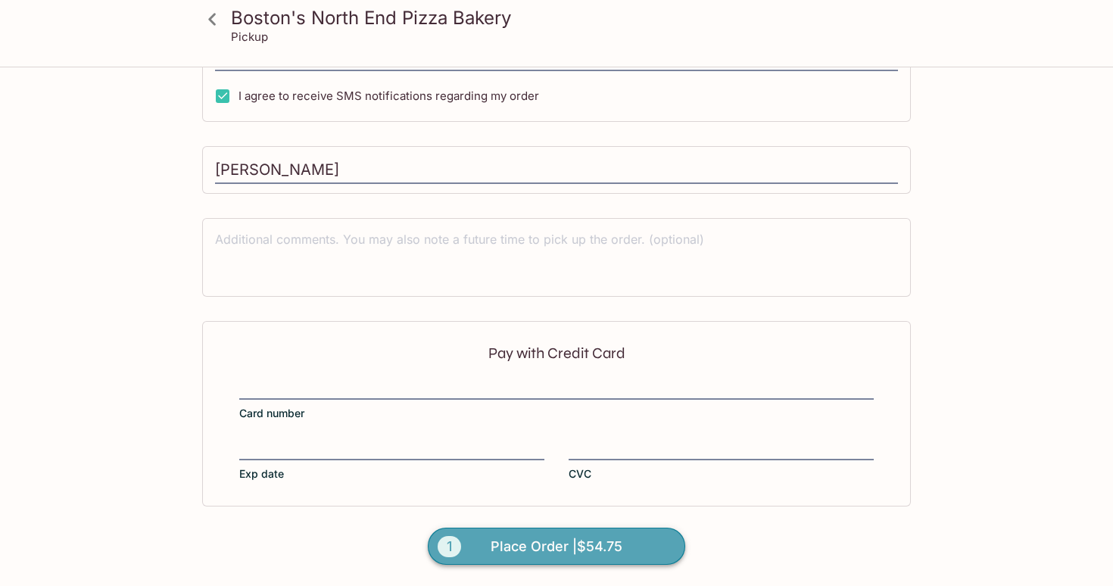
click at [563, 551] on span "Place Order | $54.75" at bounding box center [557, 547] width 132 height 24
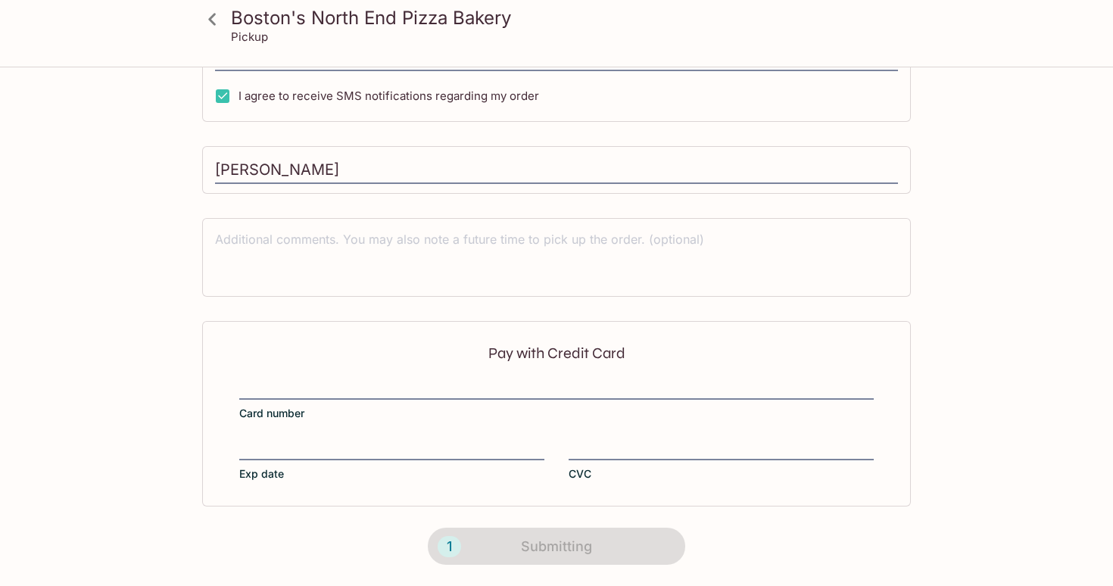
scroll to position [294, 0]
